Goal: Information Seeking & Learning: Check status

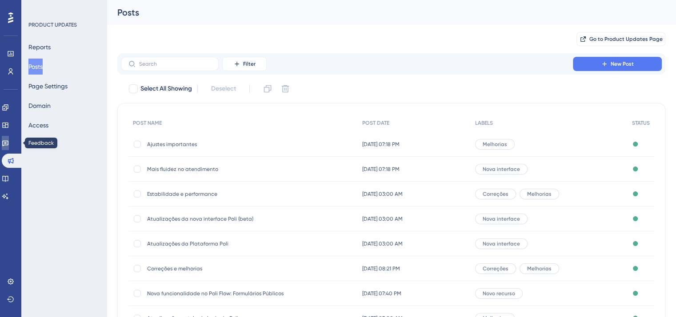
click at [9, 144] on icon at bounding box center [5, 143] width 7 height 7
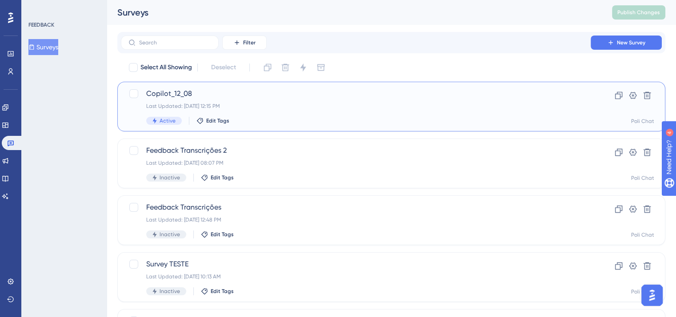
click at [271, 105] on div "Last Updated: [DATE] 12:15 PM" at bounding box center [355, 106] width 419 height 7
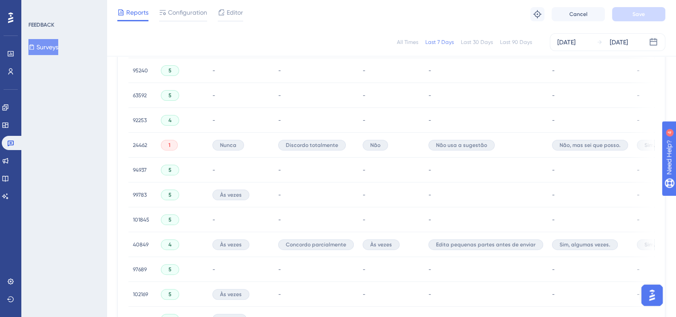
scroll to position [628, 0]
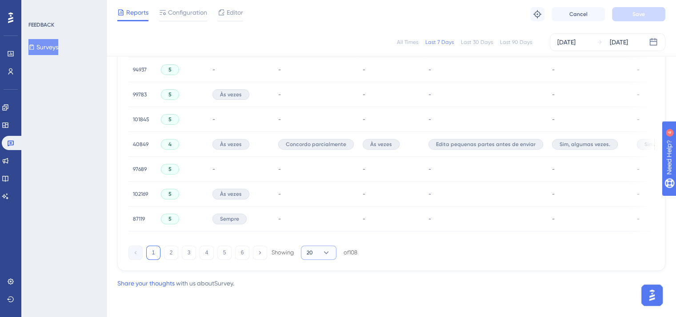
click at [318, 258] on button "20" at bounding box center [319, 253] width 36 height 14
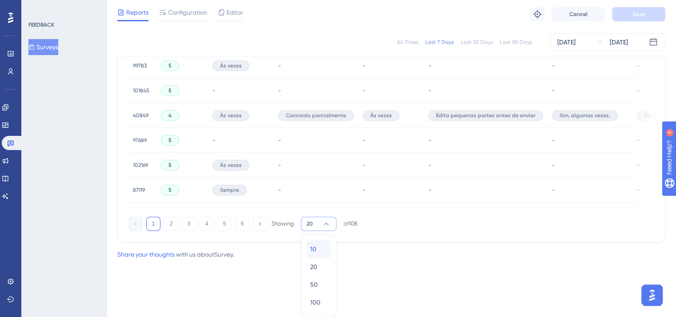
click at [320, 249] on div "10 10" at bounding box center [318, 249] width 17 height 18
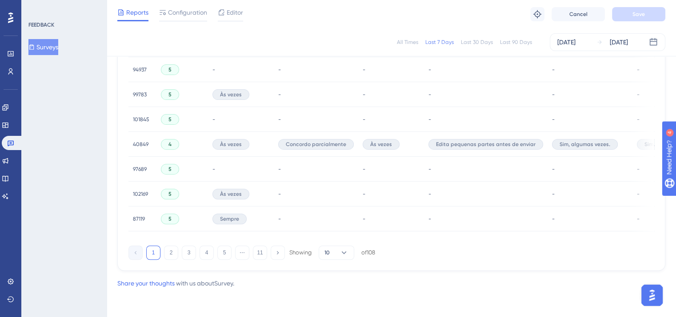
scroll to position [379, 0]
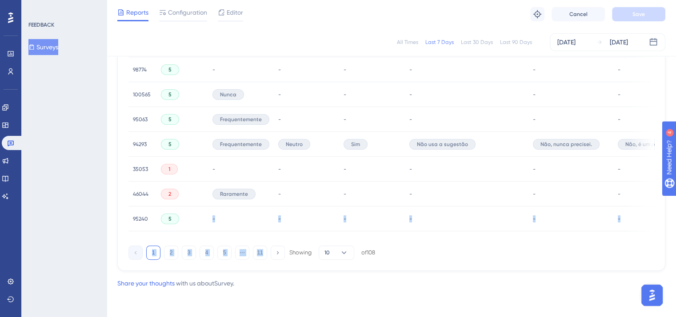
drag, startPoint x: 171, startPoint y: 239, endPoint x: 268, endPoint y: 243, distance: 96.9
click at [268, 243] on div "Latest Responses Export CSV USER ID Q1 - STAR RATING Q2 - MULTIPLE CHOICE Q3 - …" at bounding box center [391, 101] width 548 height 340
click at [213, 234] on div "USER ID Q1 - STAR RATING Q2 - MULTIPLE CHOICE Q3 - MULTIPLE CHOICE Q4 - MULTIPL…" at bounding box center [391, 103] width 526 height 277
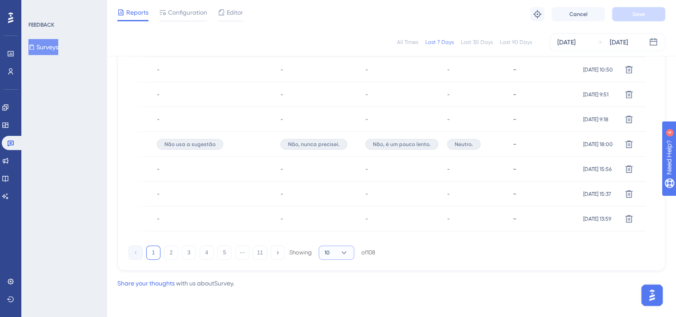
click at [346, 250] on icon at bounding box center [343, 252] width 9 height 9
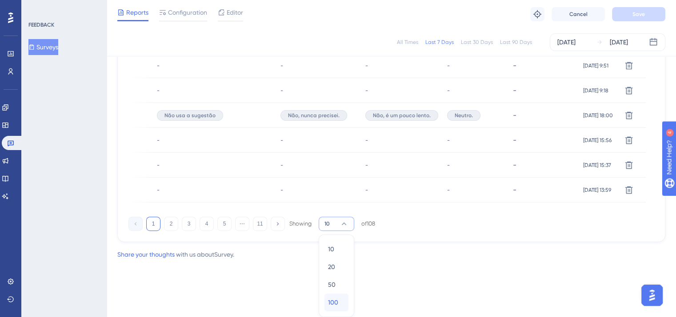
click at [338, 297] on div "100 100" at bounding box center [336, 303] width 17 height 18
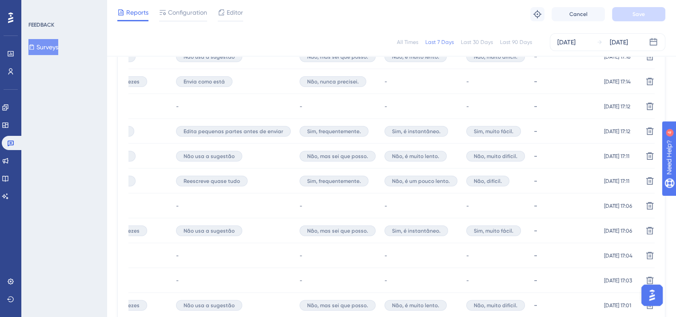
scroll to position [2618, 0]
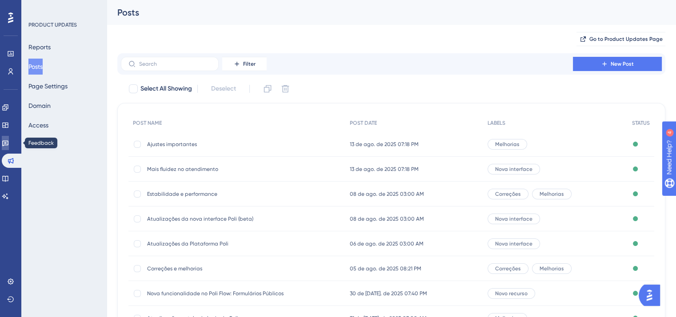
click at [7, 138] on link at bounding box center [5, 143] width 7 height 14
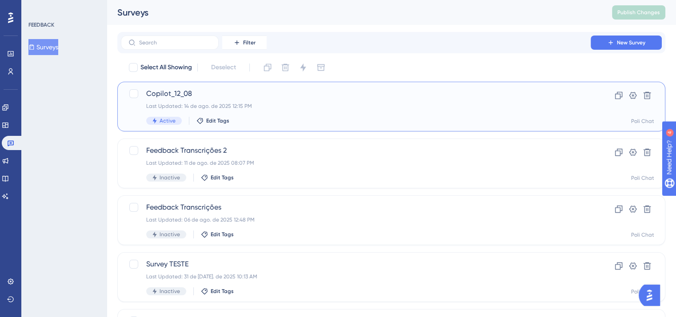
click at [231, 108] on div "Last Updated: [DATE] 12:15 PM" at bounding box center [355, 106] width 419 height 7
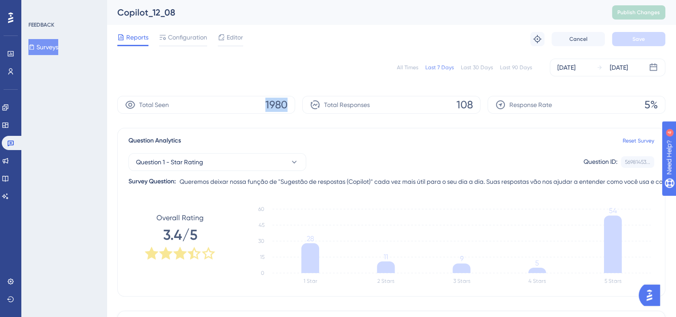
drag, startPoint x: 265, startPoint y: 105, endPoint x: 289, endPoint y: 105, distance: 24.0
click at [289, 105] on div "Total Seen 1980" at bounding box center [206, 105] width 178 height 18
click at [7, 67] on link at bounding box center [10, 71] width 7 height 14
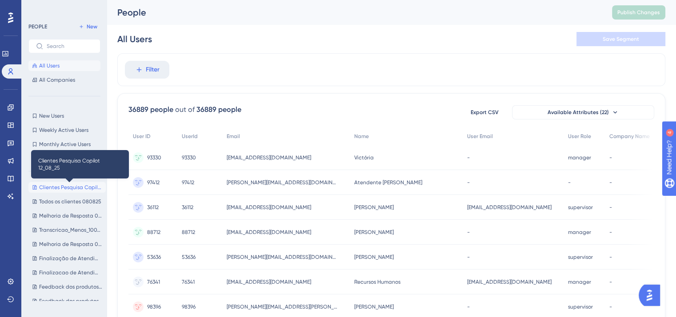
click at [52, 185] on span "Clientes Pesquisa Copilot 12_08_25" at bounding box center [70, 187] width 63 height 7
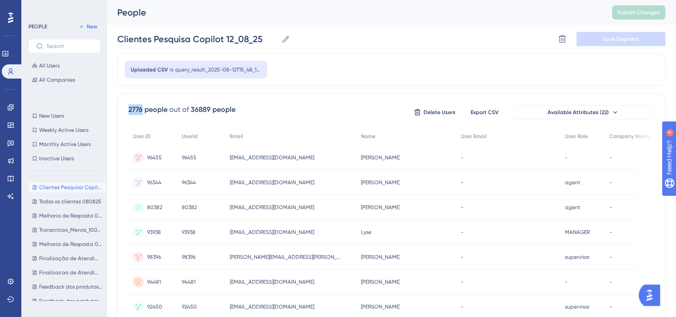
drag, startPoint x: 128, startPoint y: 108, endPoint x: 143, endPoint y: 108, distance: 15.1
copy div "2776"
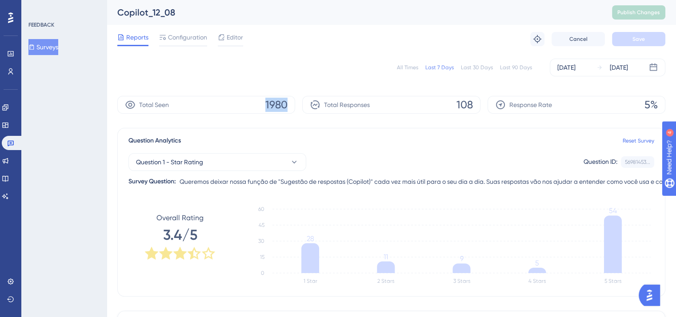
drag, startPoint x: 265, startPoint y: 105, endPoint x: 287, endPoint y: 107, distance: 21.8
click at [287, 107] on span "1980" at bounding box center [276, 105] width 22 height 14
copy span "1980"
drag, startPoint x: 472, startPoint y: 105, endPoint x: 455, endPoint y: 105, distance: 17.3
click at [455, 105] on div "Total Responses 108" at bounding box center [391, 105] width 178 height 18
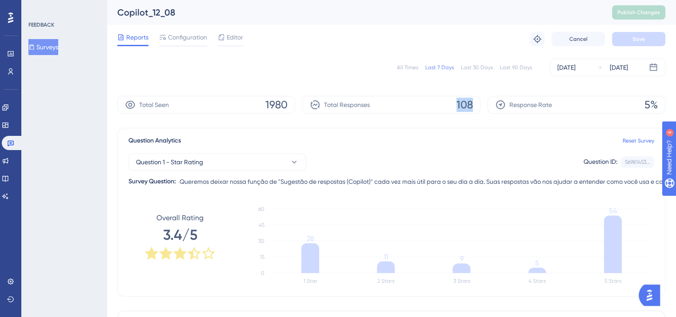
copy span "108"
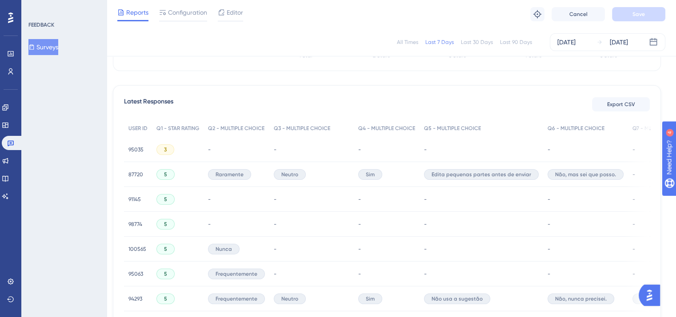
scroll to position [222, 0]
